Goal: Transaction & Acquisition: Purchase product/service

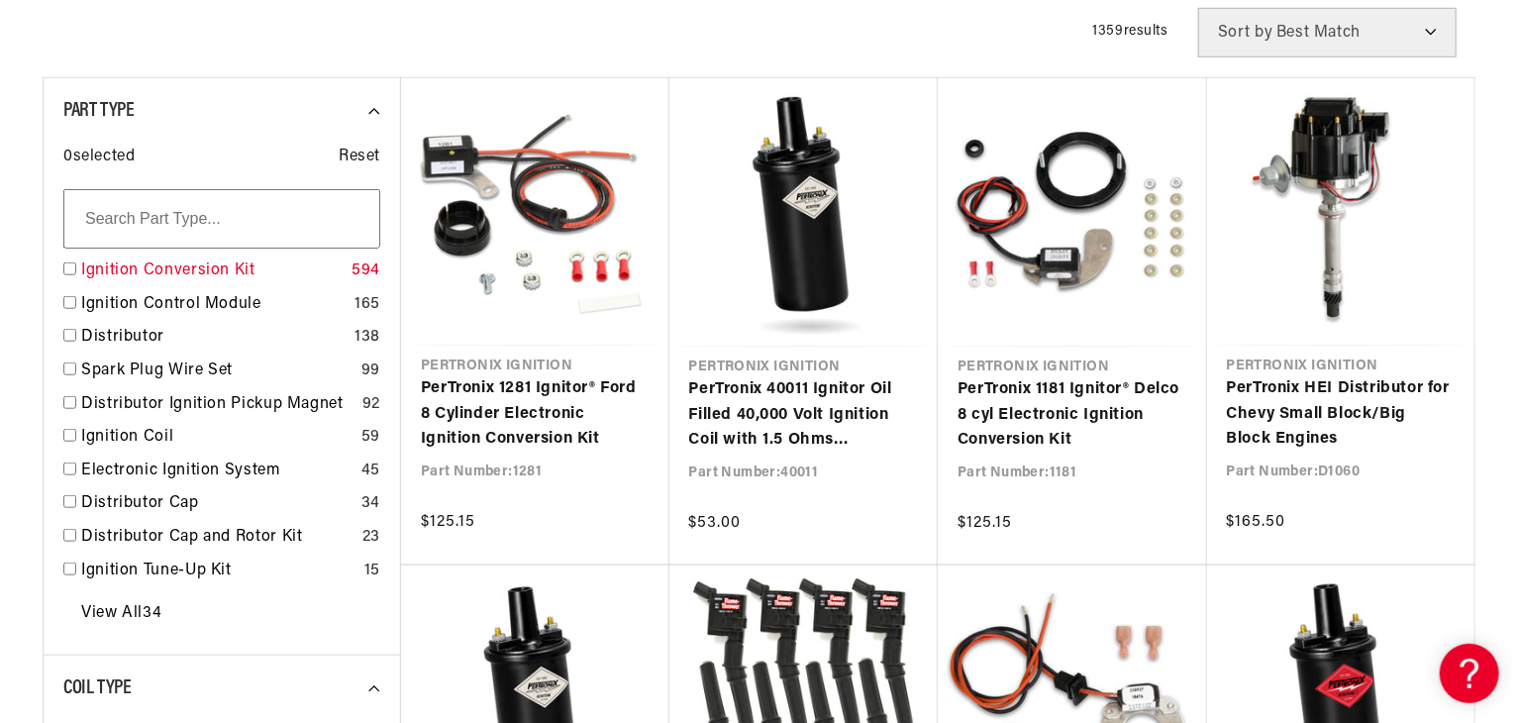
click at [71, 267] on input "checkbox" at bounding box center [69, 268] width 13 height 13
checkbox input "true"
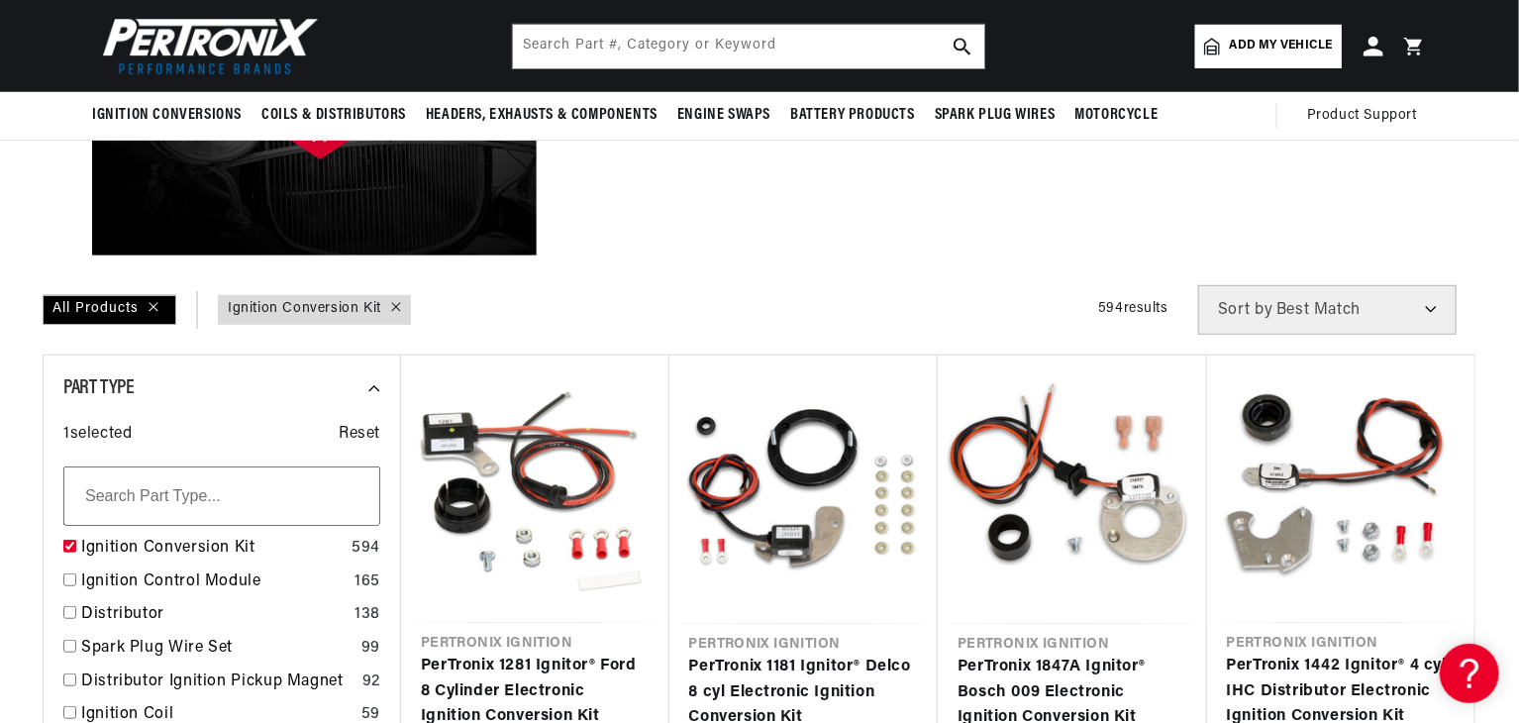
scroll to position [0, 600]
click at [128, 488] on input "text" at bounding box center [221, 495] width 317 height 59
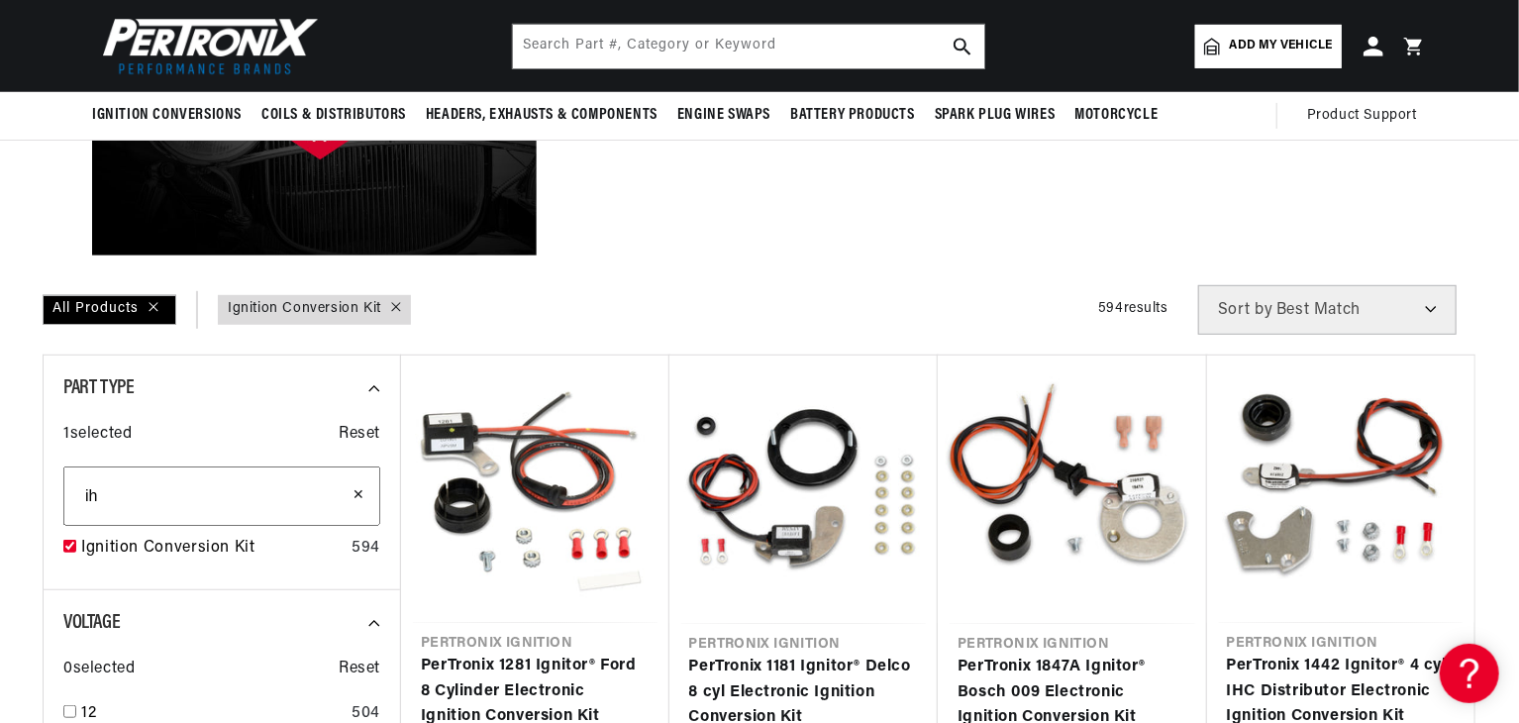
type input "i"
type input "IHC"
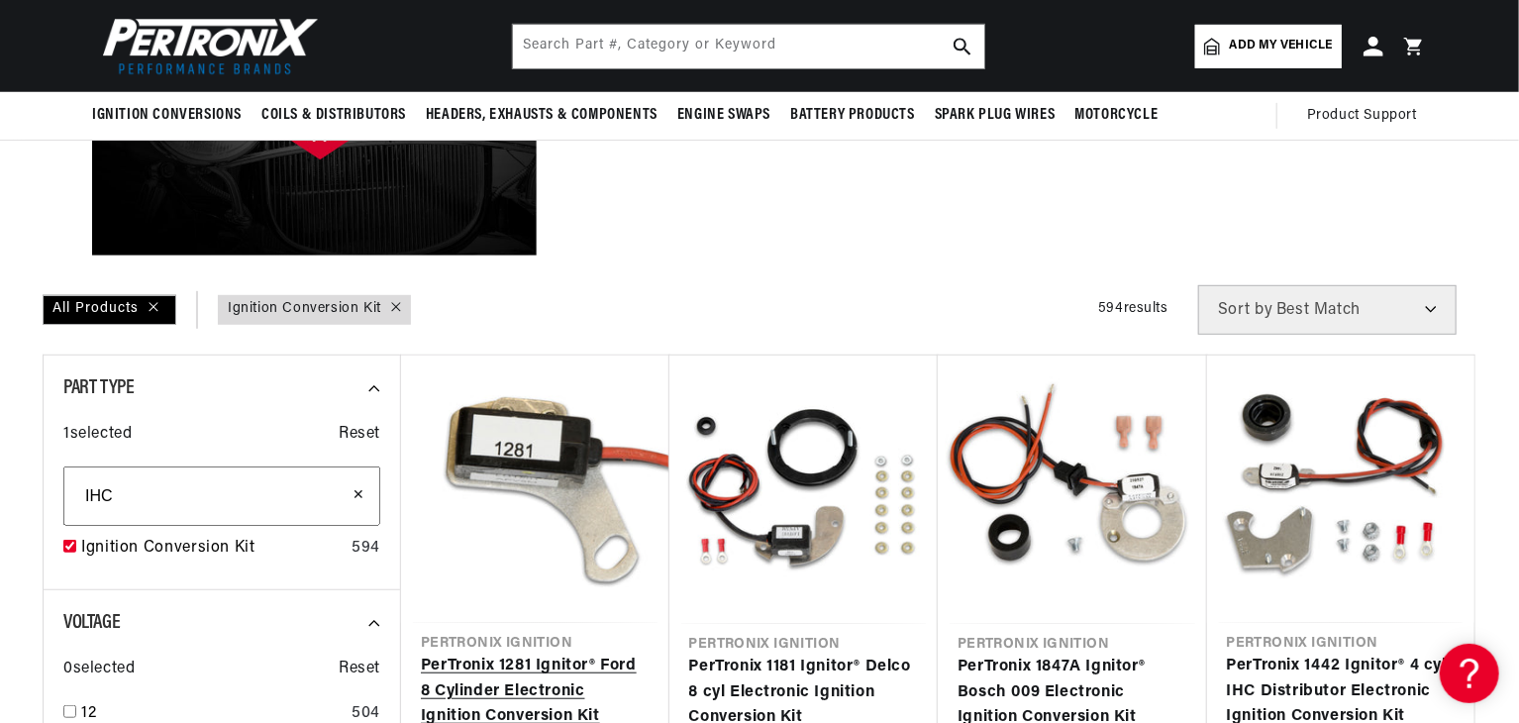
scroll to position [0, 600]
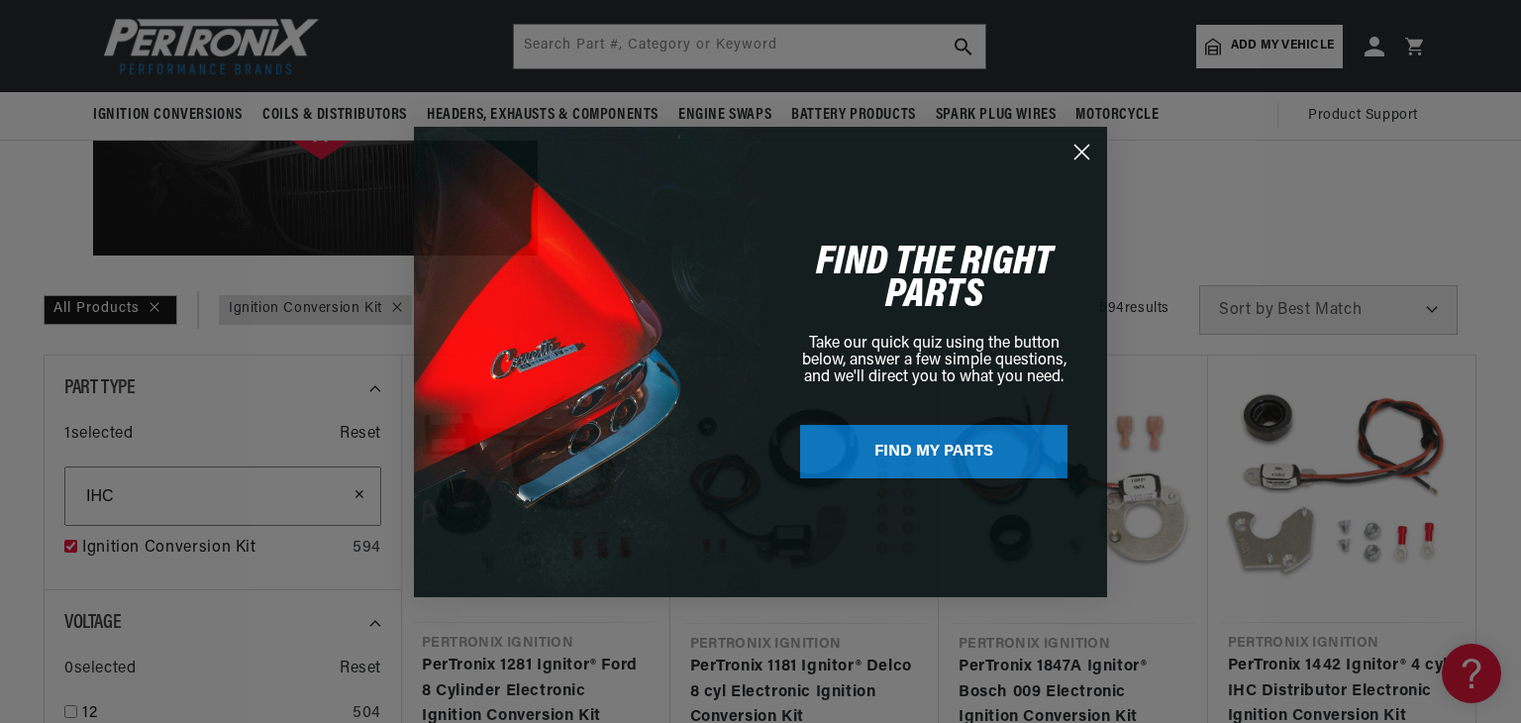
click at [1076, 153] on circle "Close dialog" at bounding box center [1081, 151] width 33 height 33
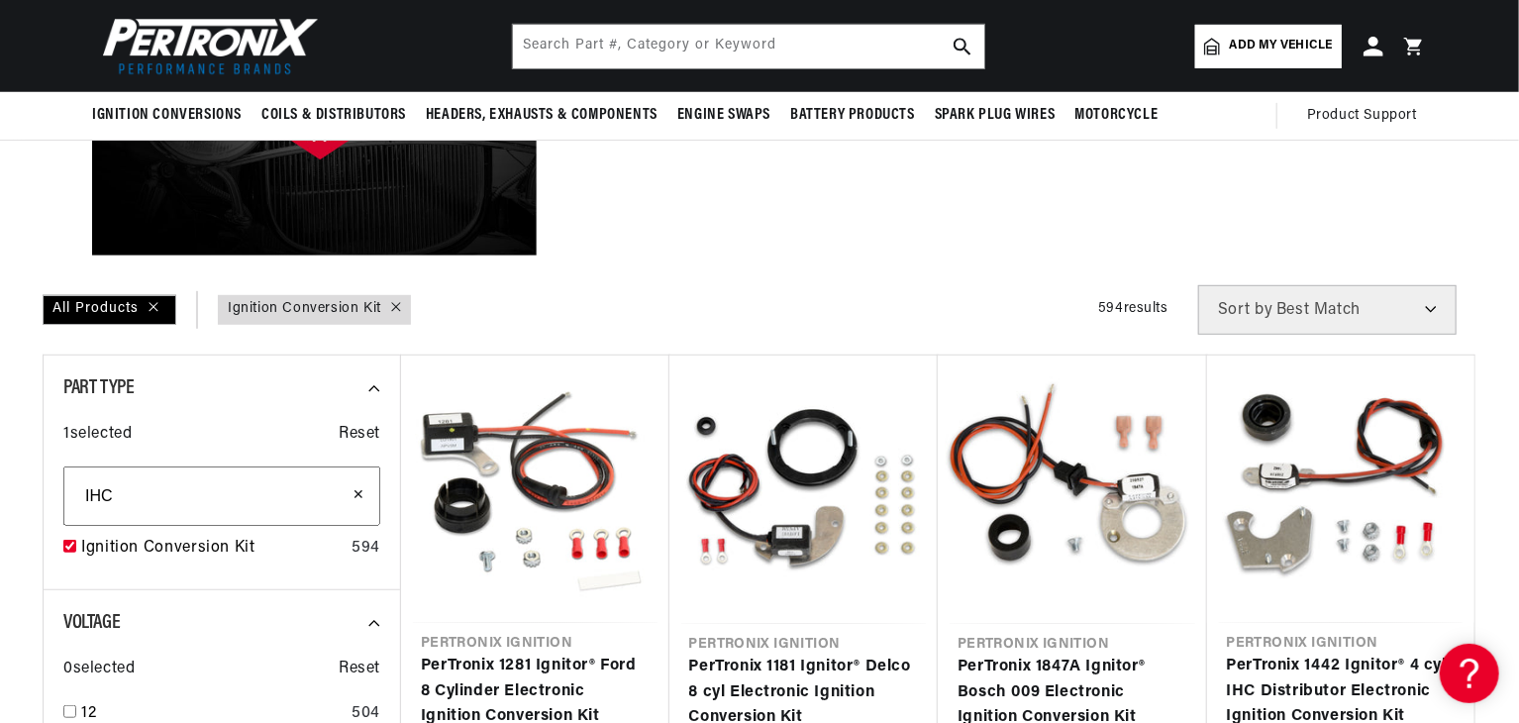
scroll to position [0, 0]
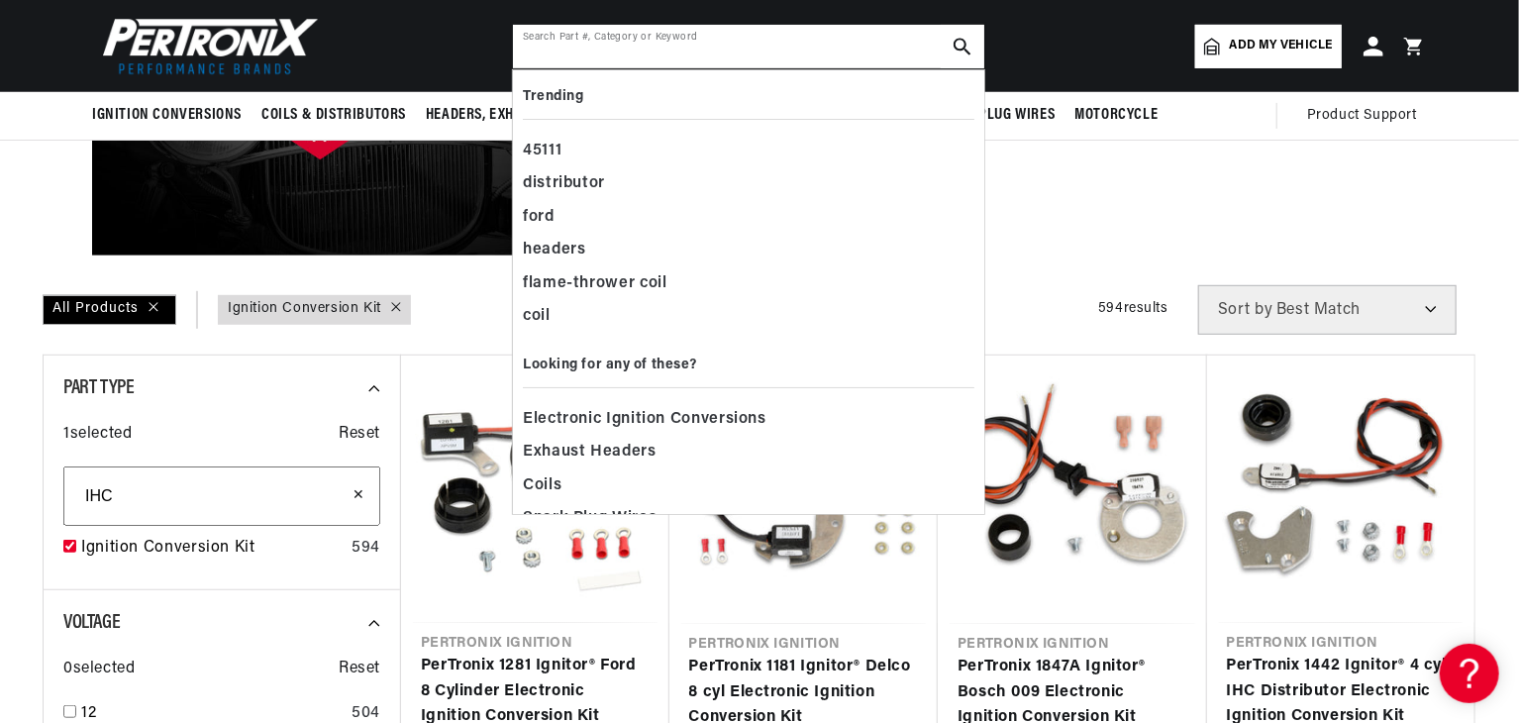
click at [604, 56] on input "text" at bounding box center [748, 47] width 471 height 44
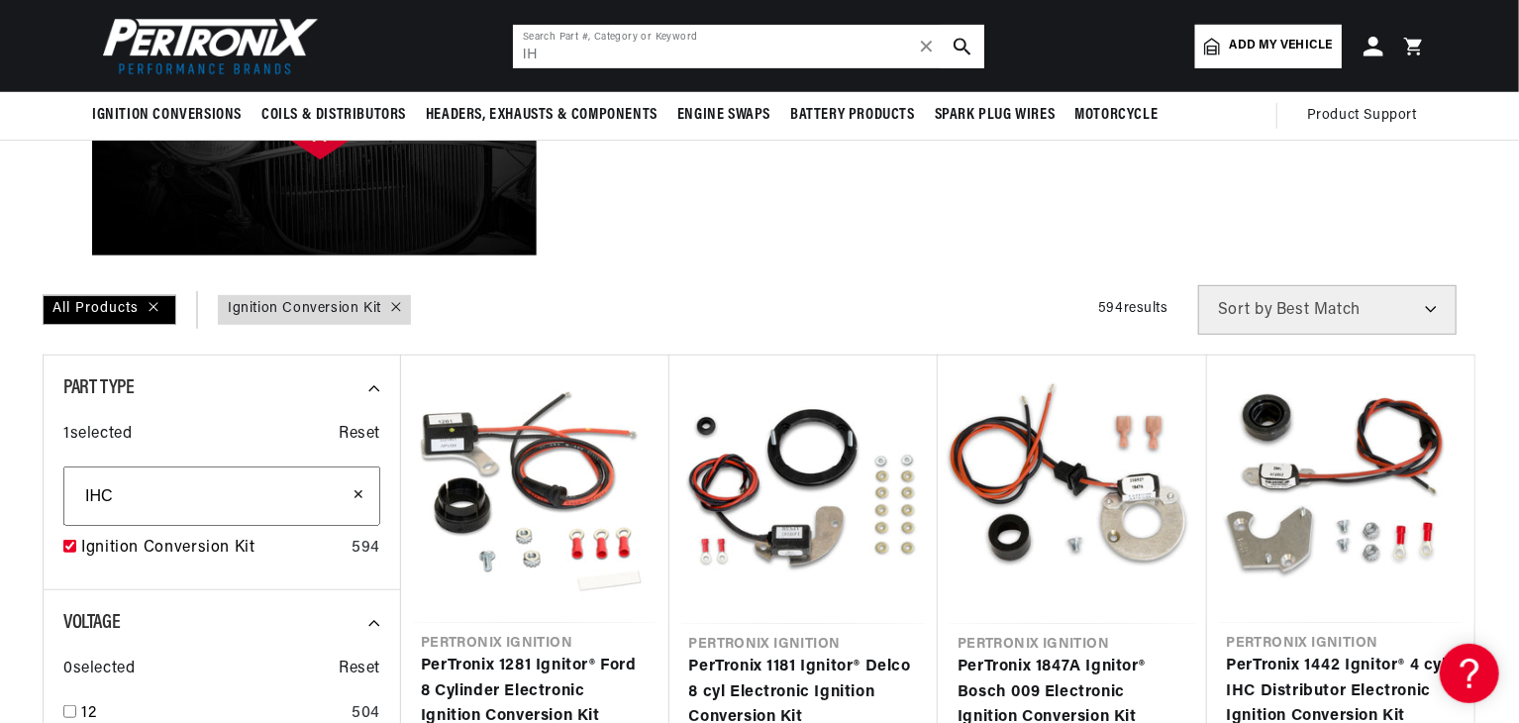
scroll to position [0, 600]
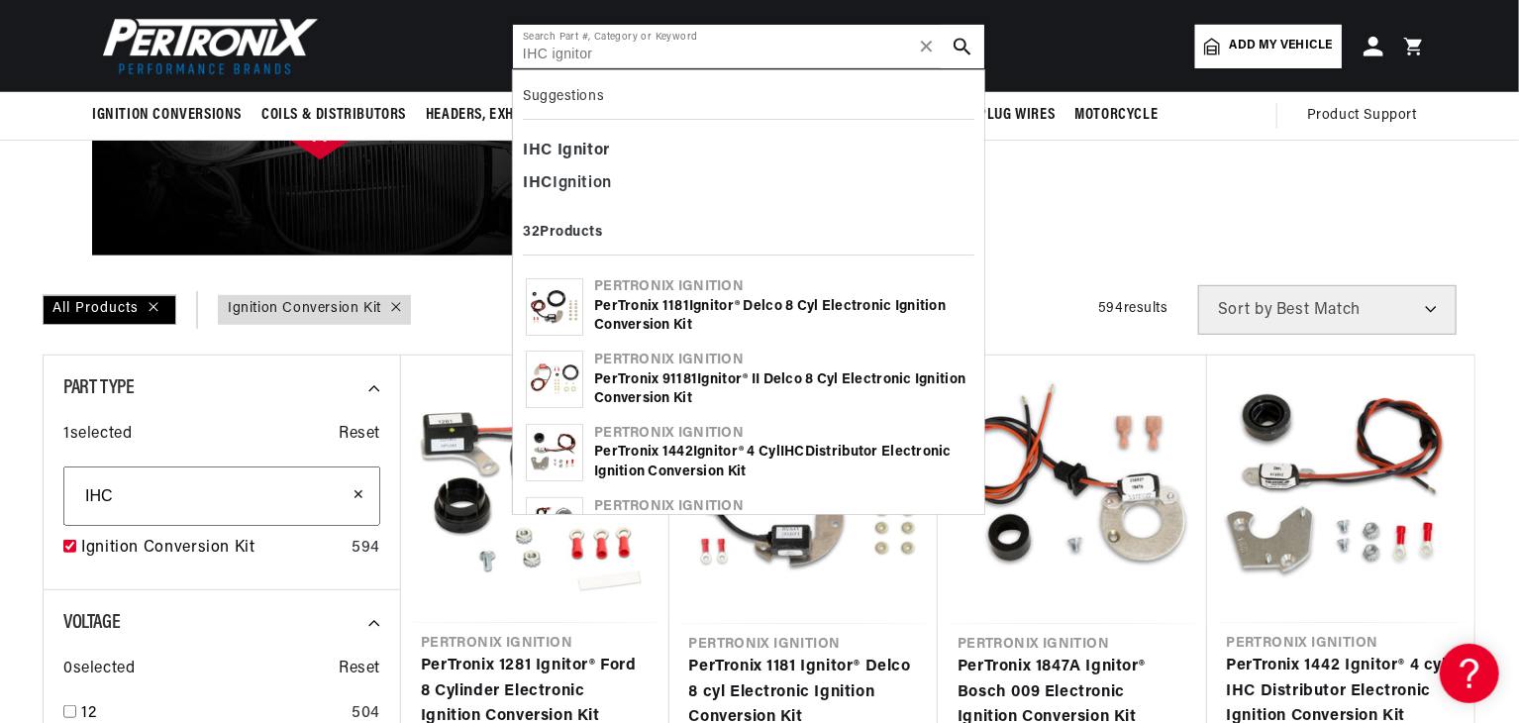
type input "IHC ignitor"
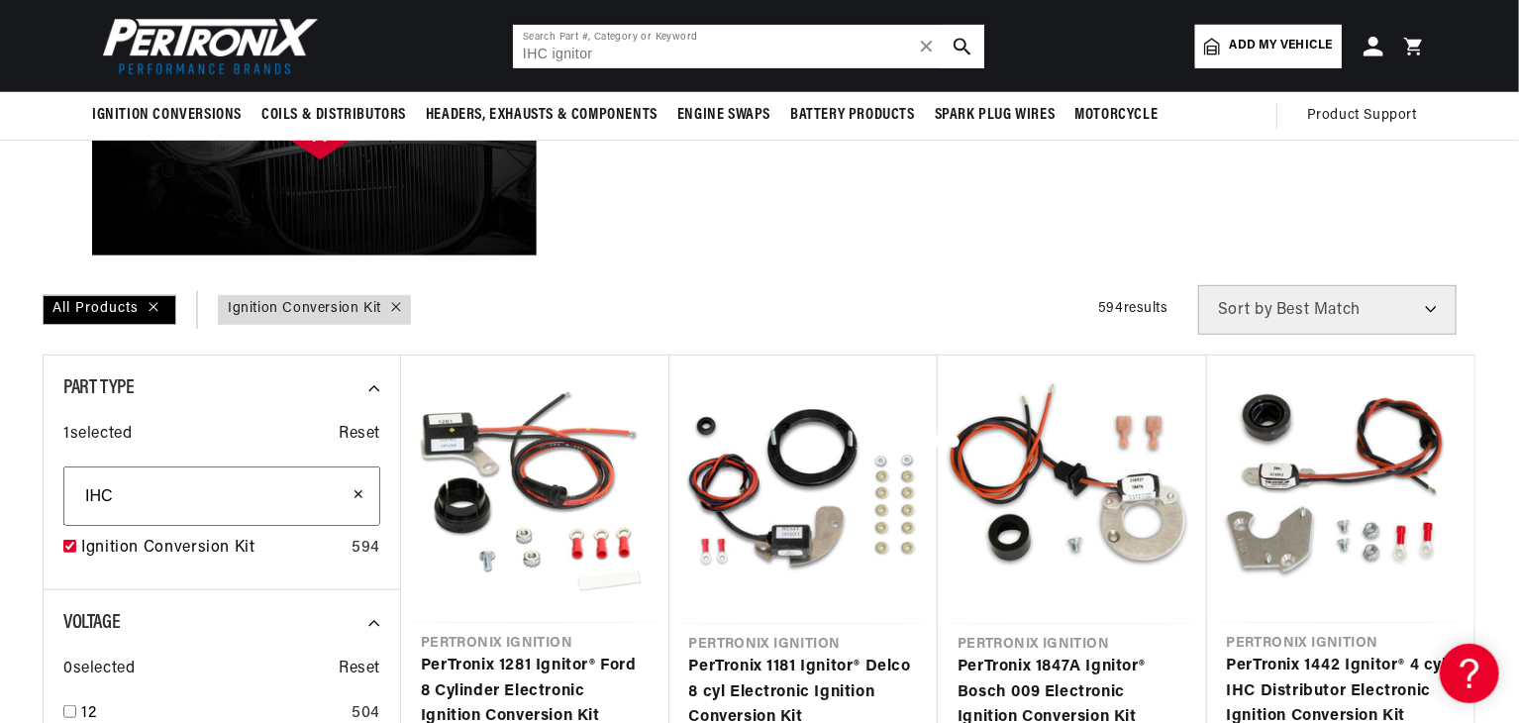
scroll to position [0, 345]
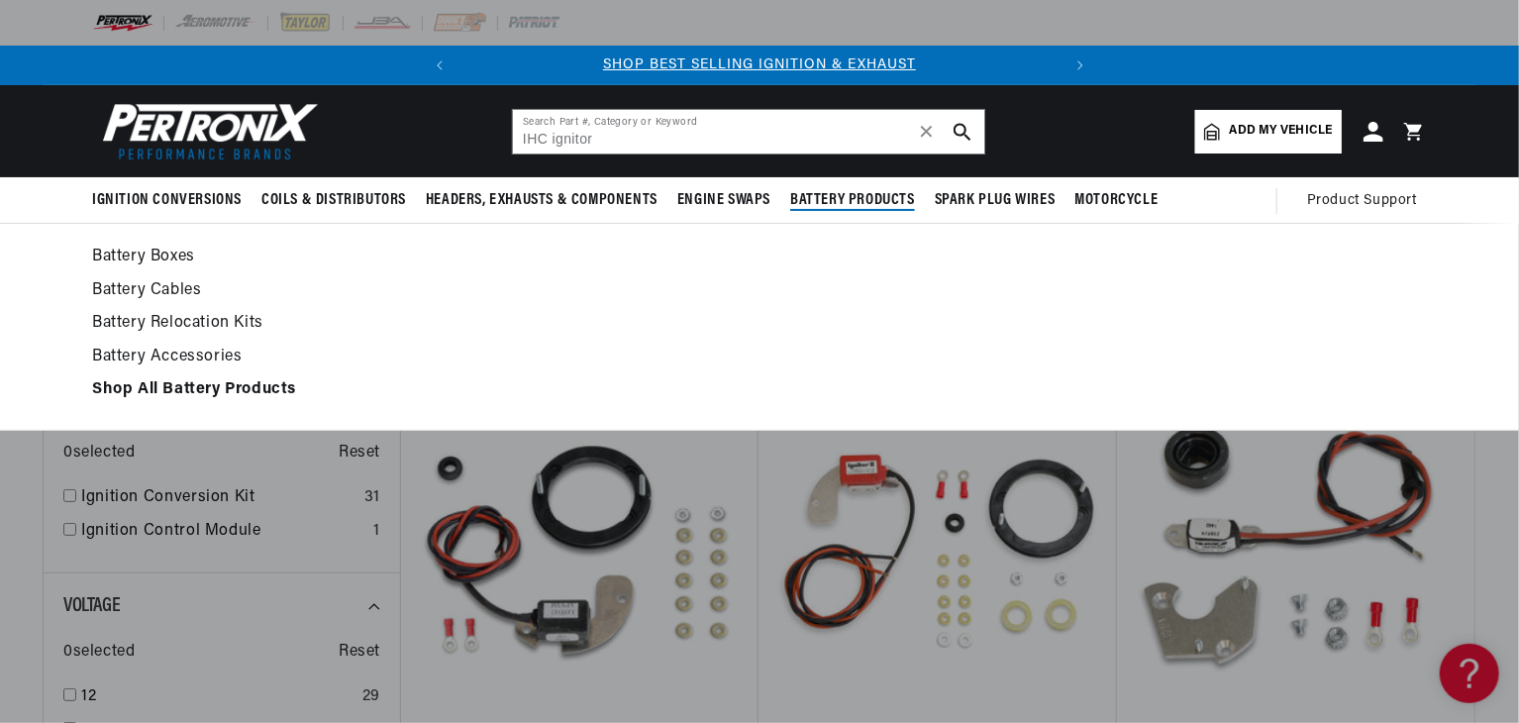
click at [1010, 349] on link "Battery Accessories" at bounding box center [759, 358] width 1335 height 28
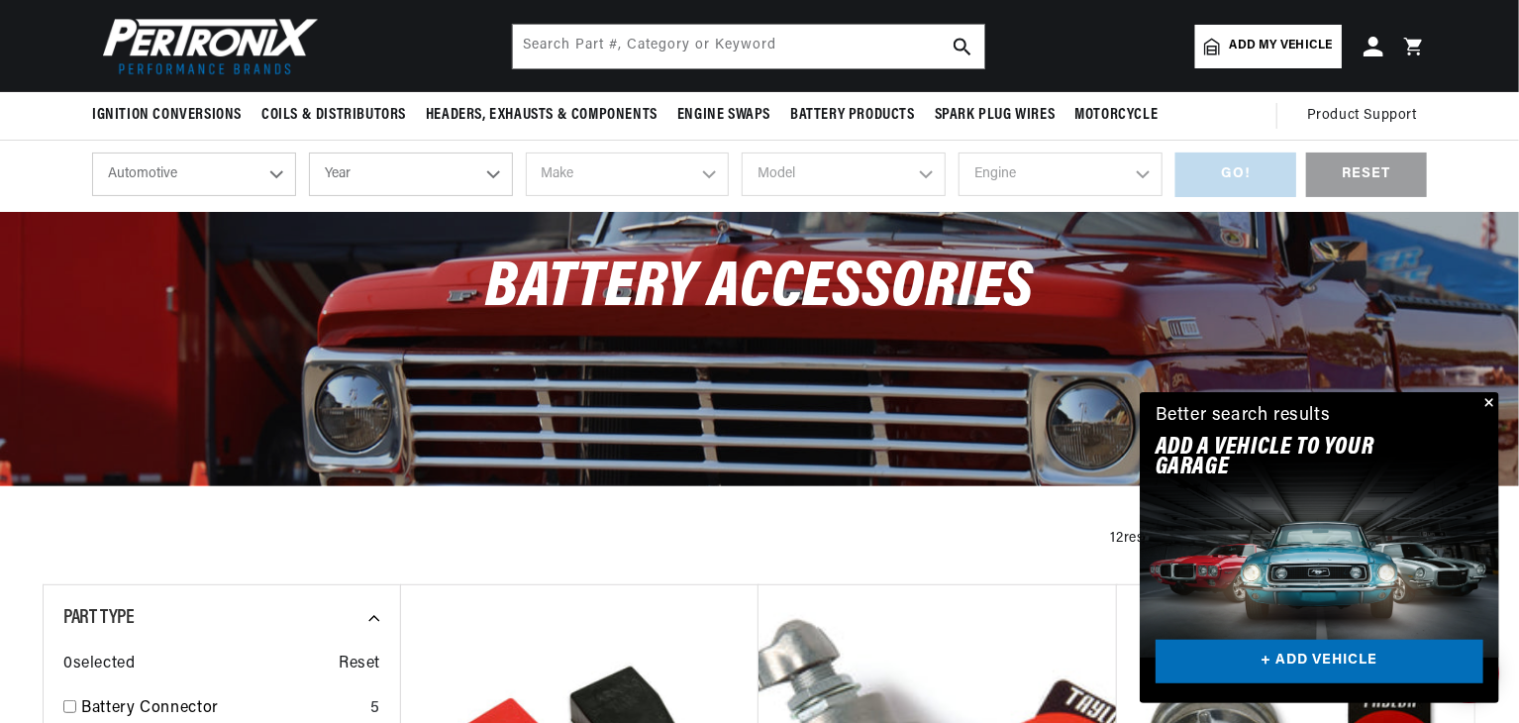
scroll to position [40, 0]
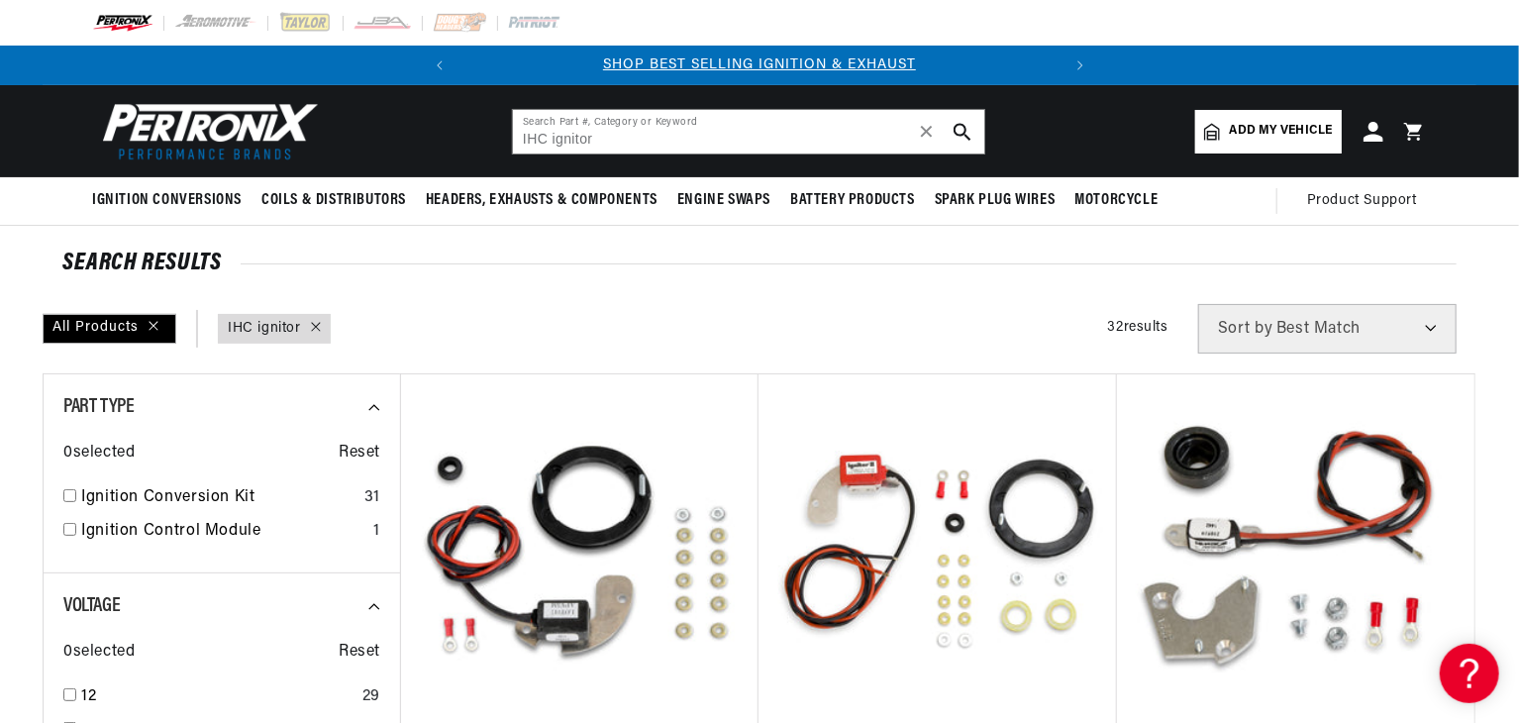
click at [1258, 120] on link "Add my vehicle" at bounding box center [1268, 132] width 147 height 44
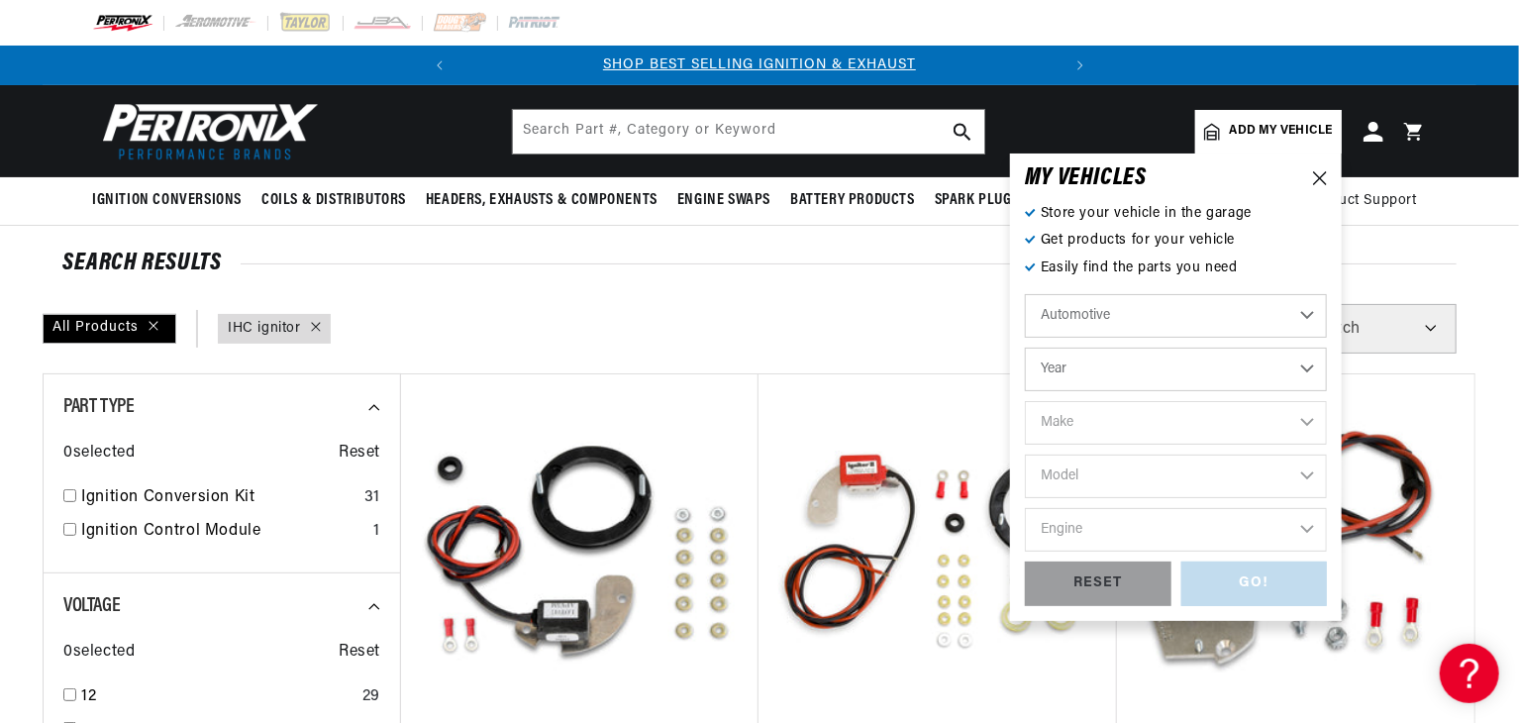
click at [1065, 368] on select "Year 2026 2025 2024 2023 2022 2021 2020 2019 2018 2017 2016 2015 2014 2013 2012…" at bounding box center [1176, 369] width 302 height 44
select select "1969"
click at [1025, 347] on select "Year 2026 2025 2024 2023 2022 2021 2020 2019 2018 2017 2016 2015 2014 2013 2012…" at bounding box center [1176, 369] width 302 height 44
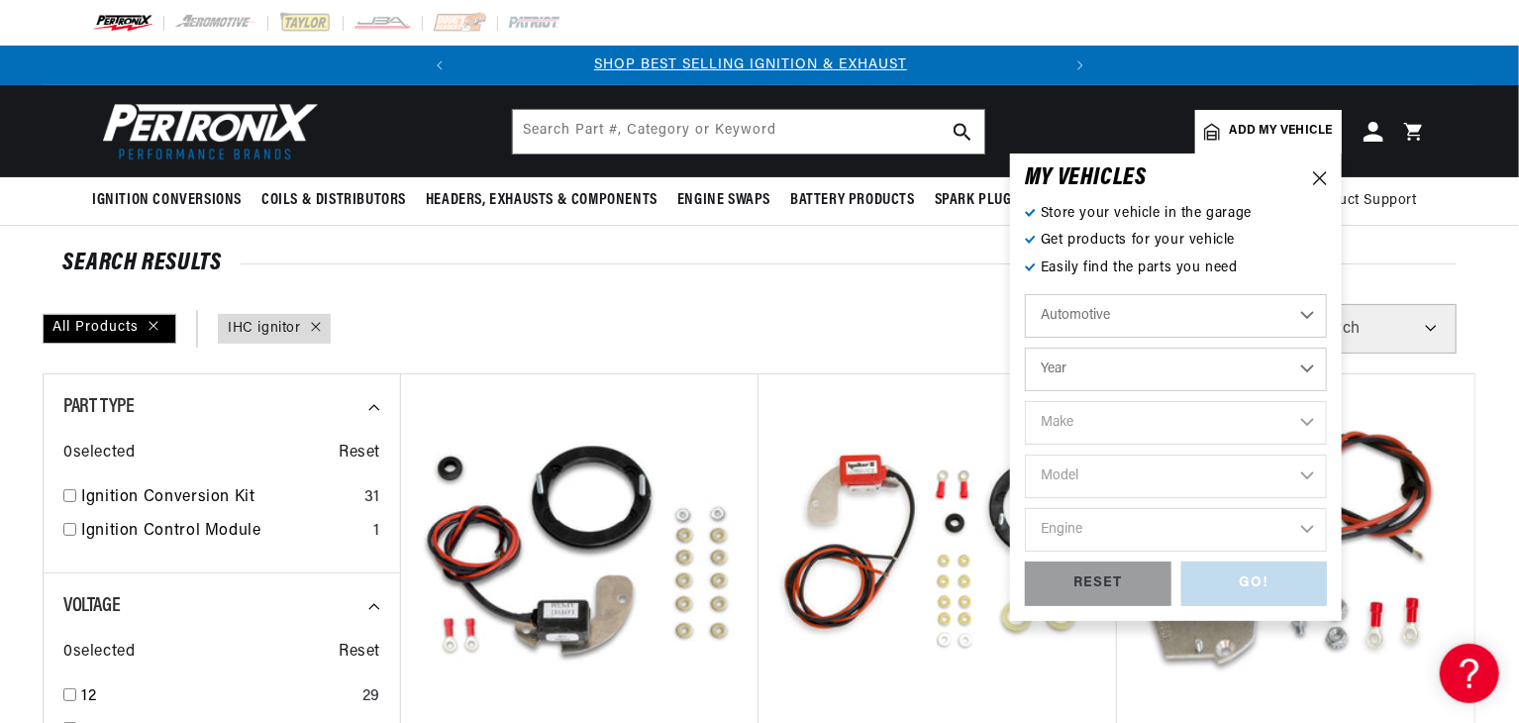
select select "1969"
click at [1085, 425] on select "Make Alfa Romeo American Motors Aston Martin Austin Austin Healey Avanti BMW Bu…" at bounding box center [1176, 423] width 302 height 44
select select "IHC-Truck"
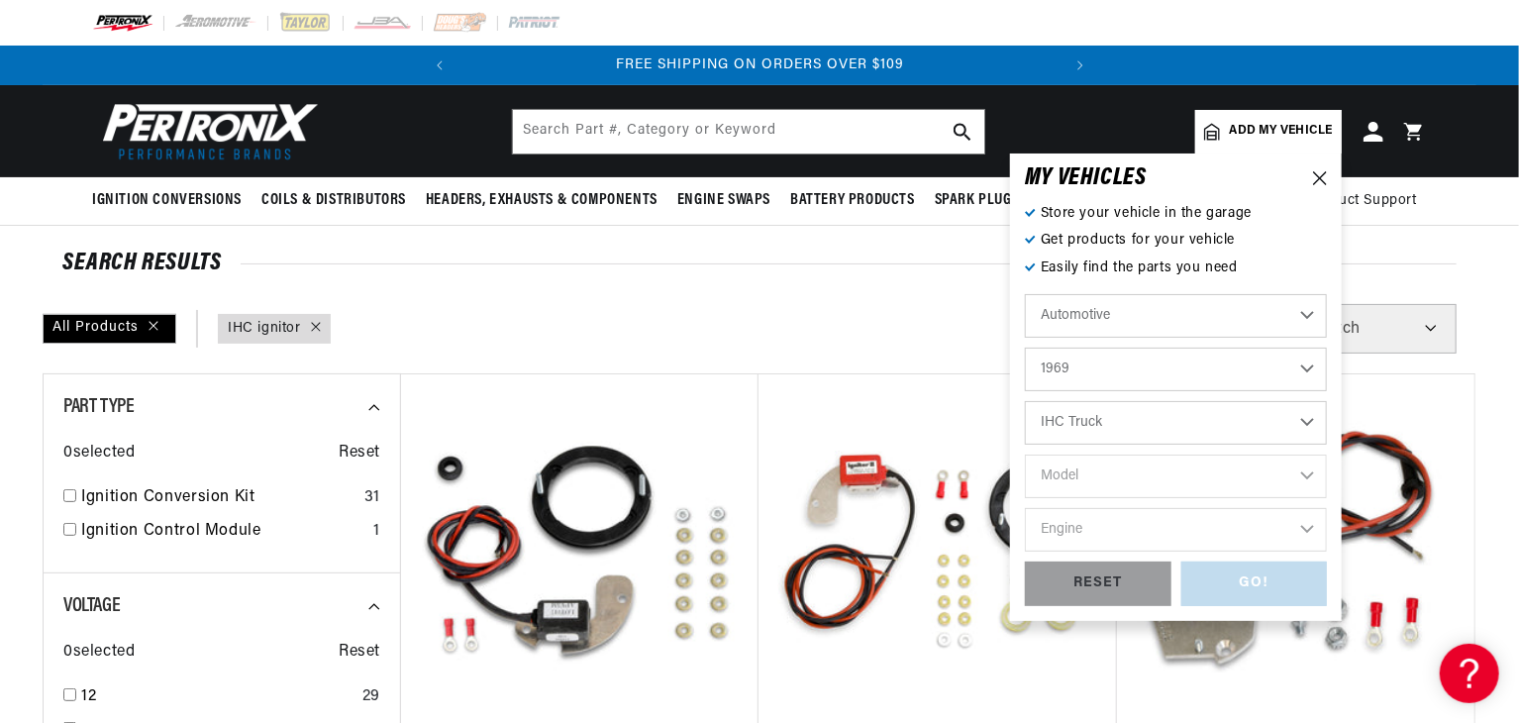
click at [1025, 401] on select "Make Alfa Romeo American Motors Aston Martin Austin Austin Healey Avanti BMW Bu…" at bounding box center [1176, 423] width 302 height 44
select select "IHC-Truck"
click at [1106, 489] on select "Model All models" at bounding box center [1176, 476] width 302 height 44
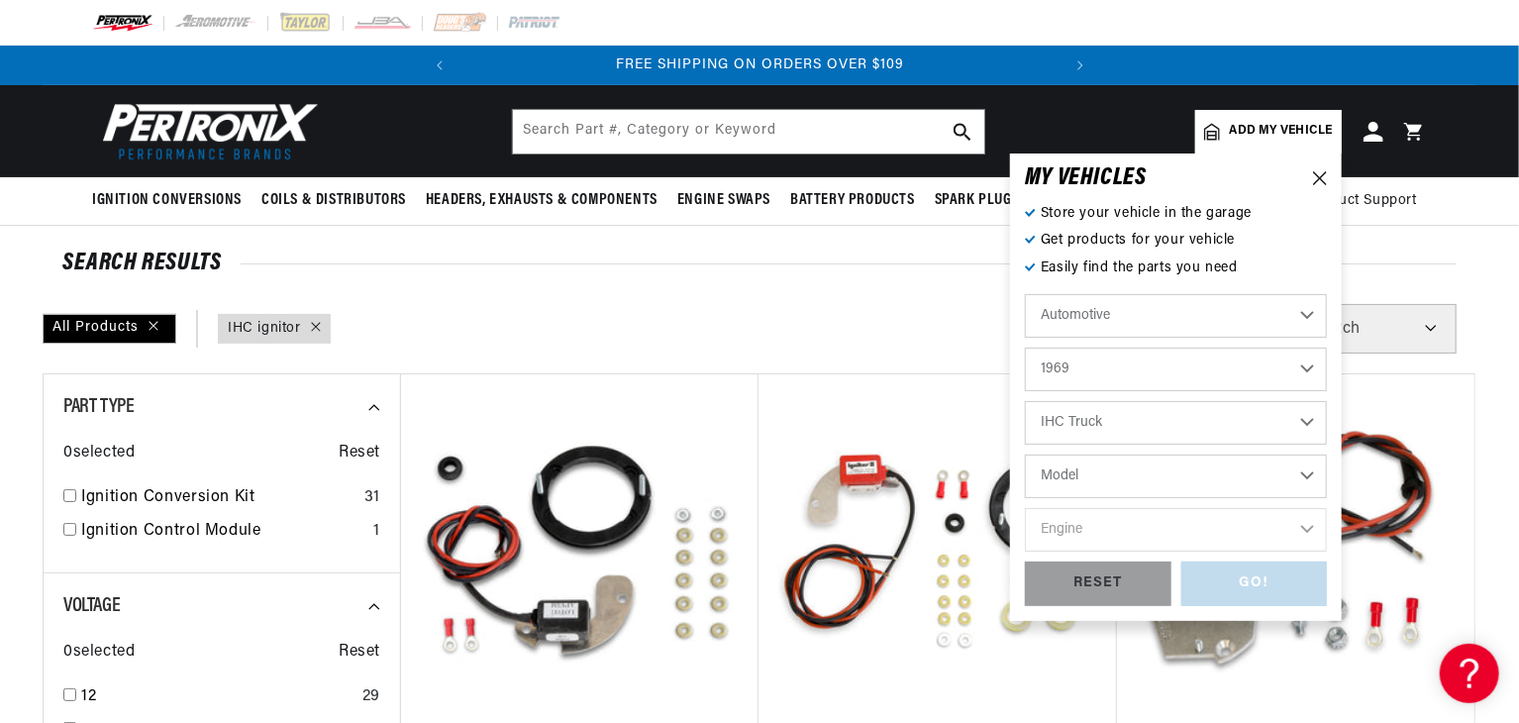
select select "All-models"
click at [1025, 454] on select "Model All models" at bounding box center [1176, 476] width 302 height 44
select select "All-models"
click at [1083, 533] on select "Engine 4 8" at bounding box center [1176, 530] width 302 height 44
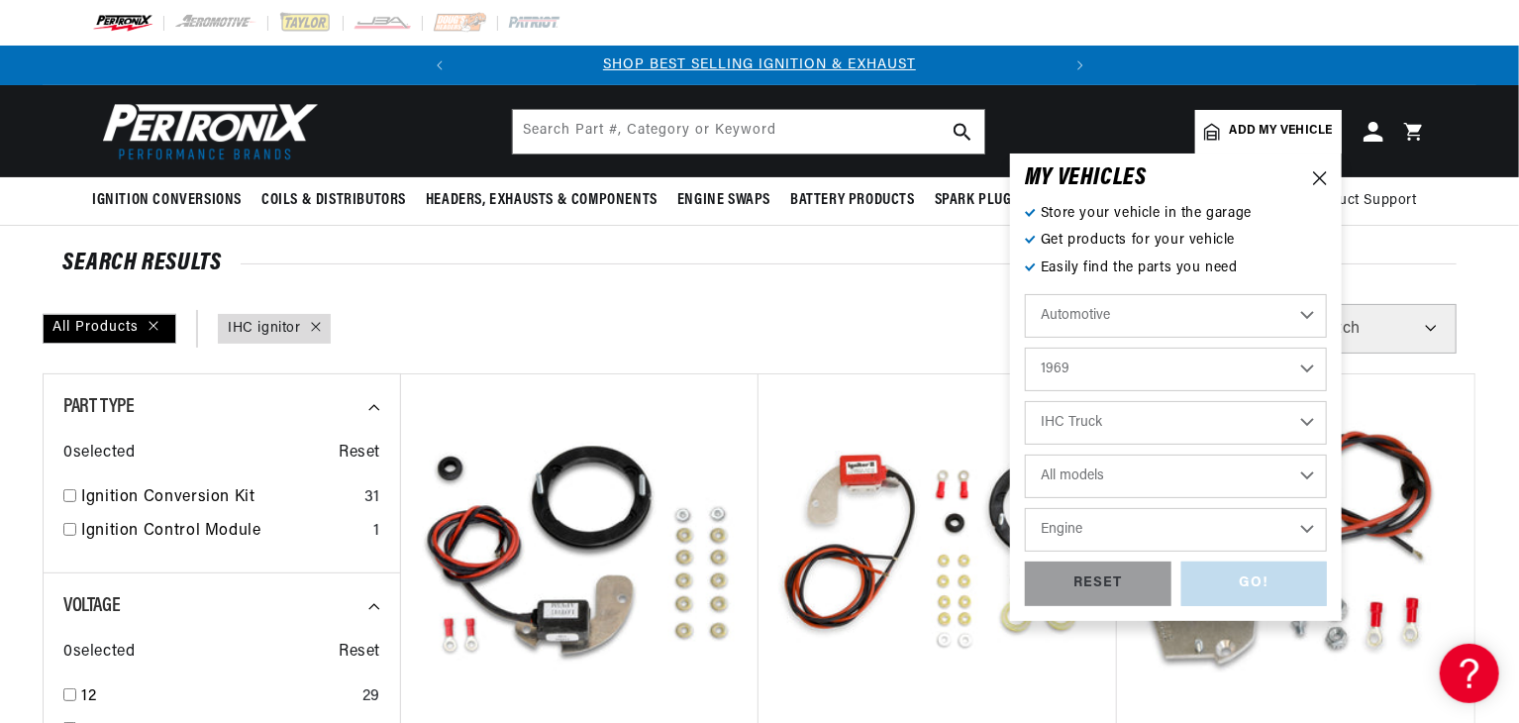
select select "8"
click at [1025, 508] on select "Engine 4 8" at bounding box center [1176, 530] width 302 height 44
select select "8"
click at [1229, 598] on div "GO!" at bounding box center [1254, 583] width 147 height 45
type input "IHC ignitor"
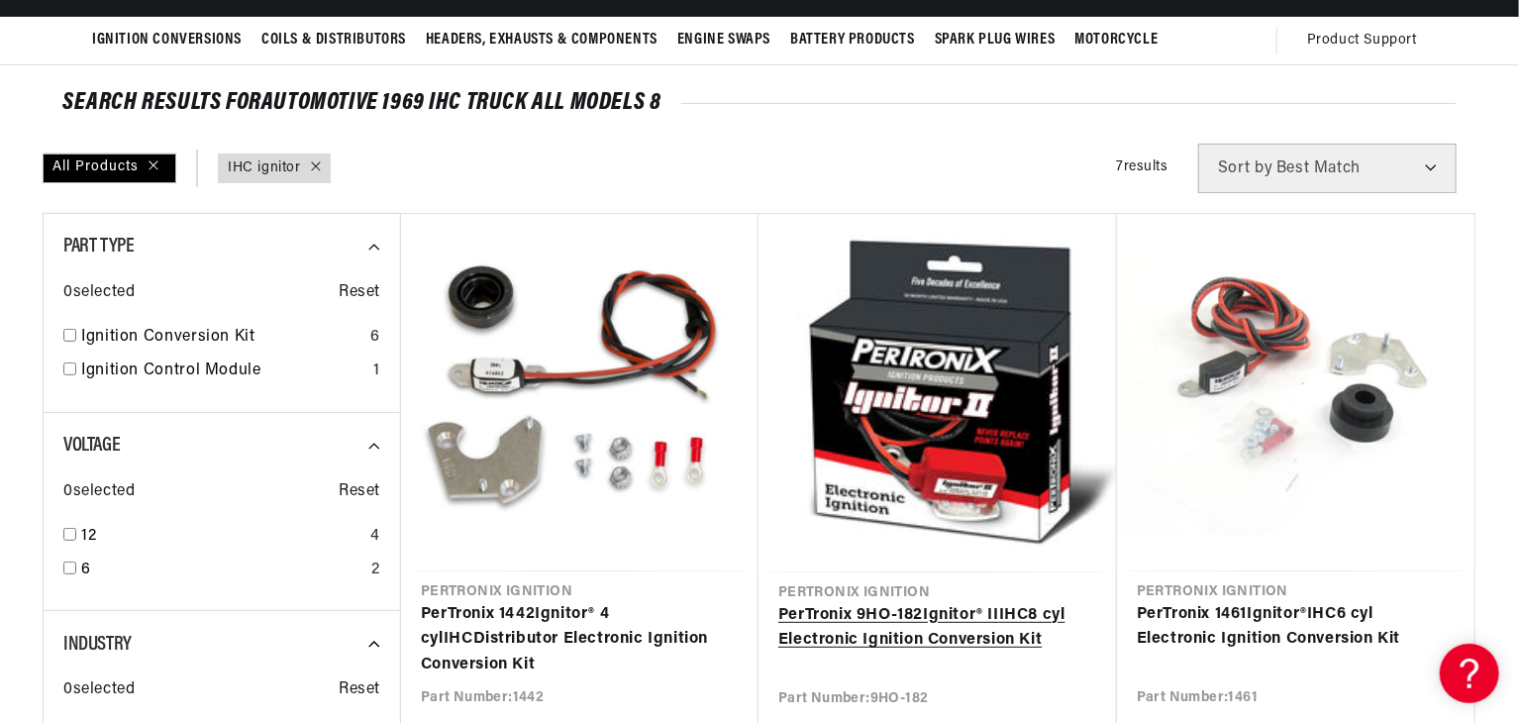
scroll to position [198, 0]
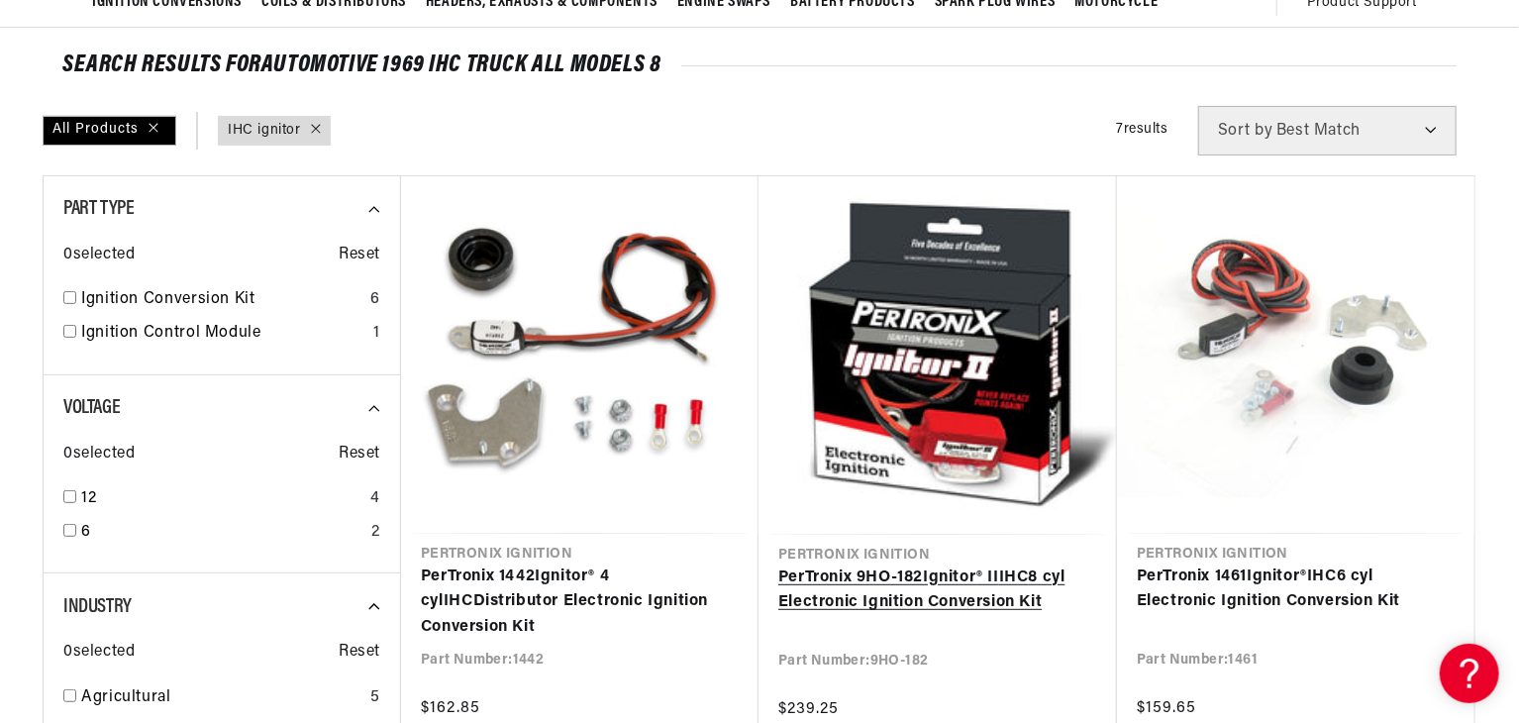
click at [926, 595] on link "PerTronix 9HO-182 Ignitor ® II IHC 8 cyl Electronic Ignition Conversion Kit" at bounding box center [937, 590] width 319 height 50
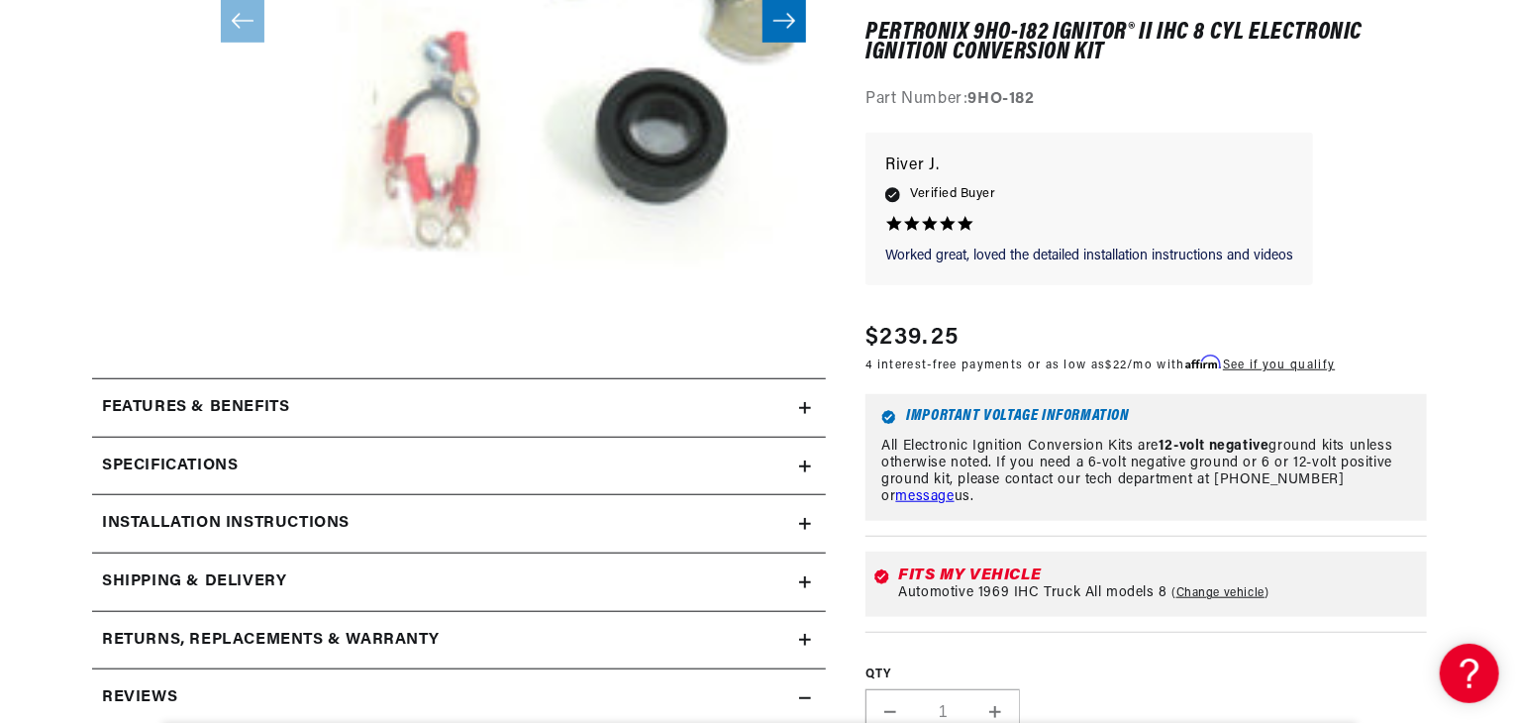
scroll to position [634, 0]
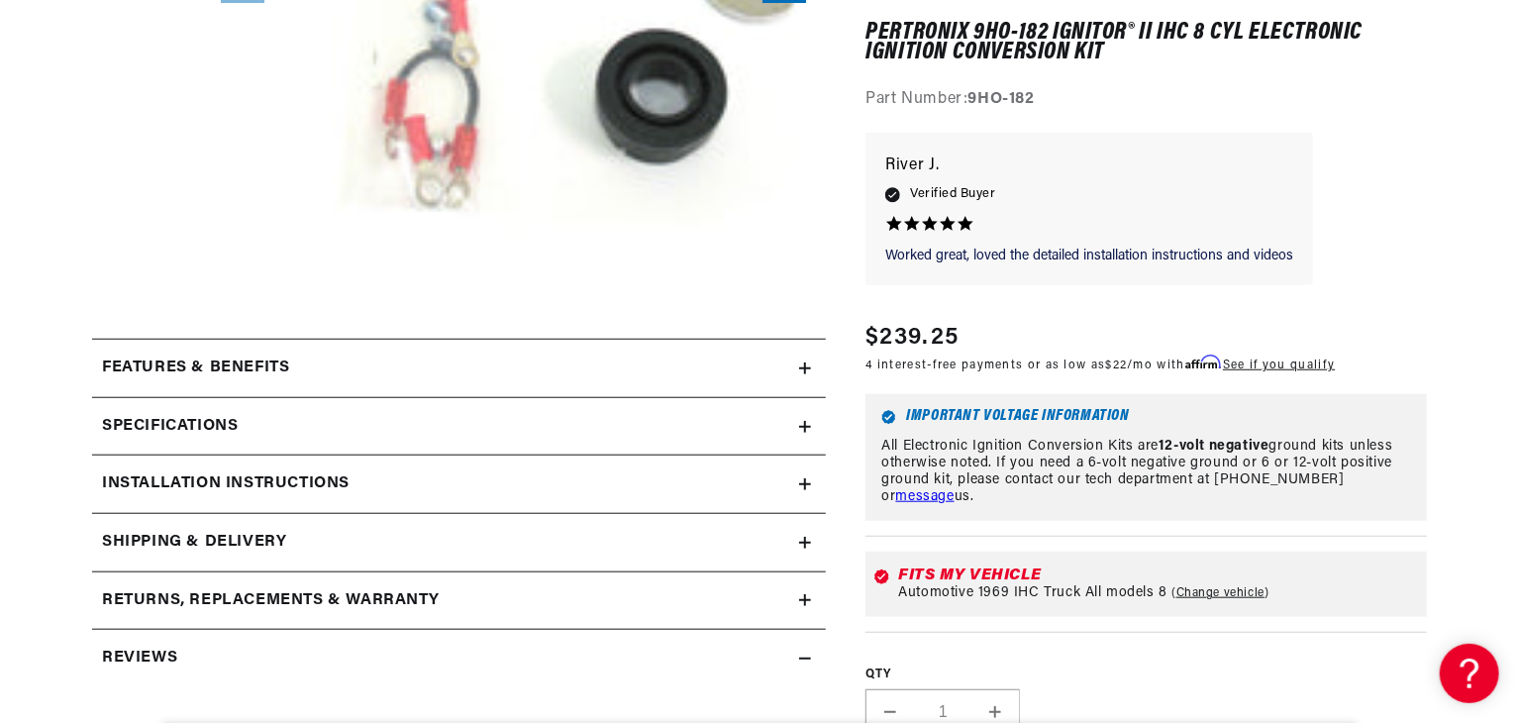
click at [805, 480] on icon at bounding box center [805, 484] width 0 height 12
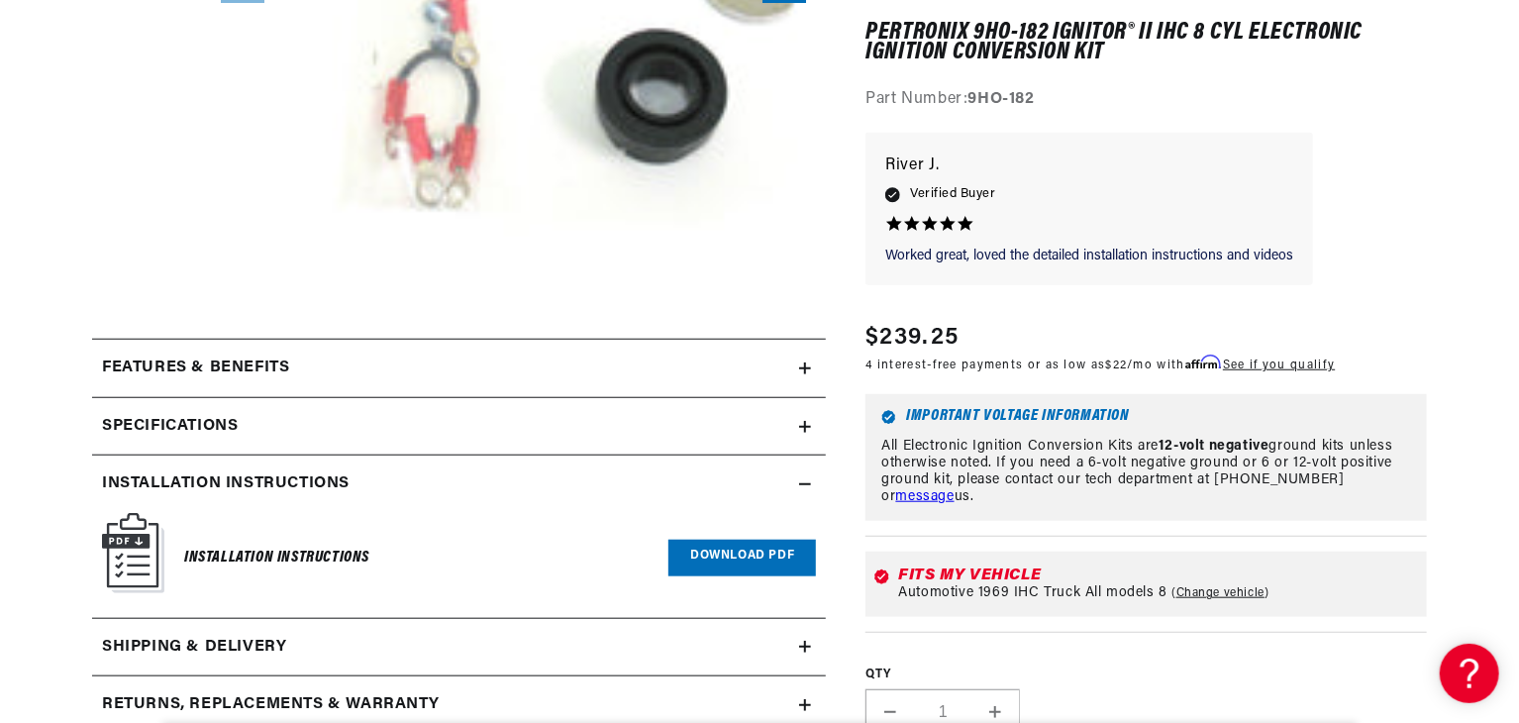
scroll to position [0, 0]
click at [251, 548] on h6 "Installation Instructions" at bounding box center [276, 558] width 185 height 27
click at [124, 567] on img at bounding box center [133, 553] width 62 height 80
click at [744, 565] on link "Download PDF" at bounding box center [742, 558] width 148 height 37
